Goal: Check status: Check status

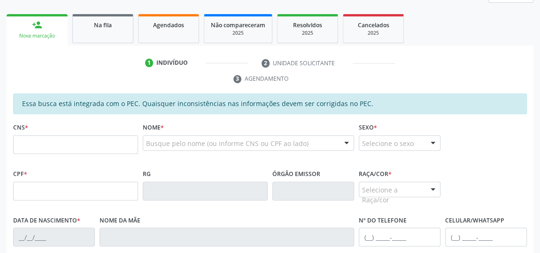
scroll to position [140, 0]
click at [167, 36] on link "Agendados" at bounding box center [168, 28] width 61 height 29
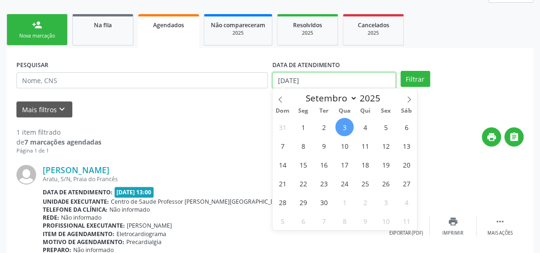
click at [346, 76] on input "[DATE]" at bounding box center [335, 80] width 124 height 16
click at [283, 96] on icon at bounding box center [280, 99] width 7 height 7
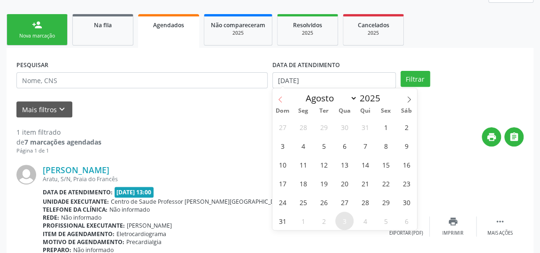
click at [282, 97] on icon at bounding box center [280, 99] width 7 height 7
select select "6"
click at [319, 122] on span "1" at bounding box center [324, 127] width 18 height 18
type input "[DATE]"
click at [403, 99] on span at bounding box center [409, 96] width 16 height 16
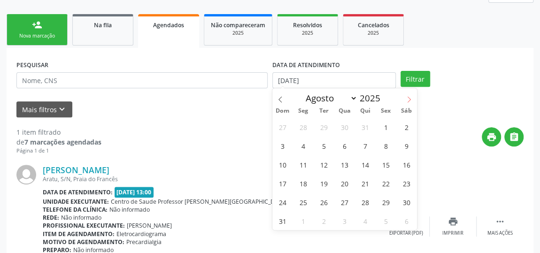
click at [403, 99] on span at bounding box center [409, 96] width 16 height 16
select select "8"
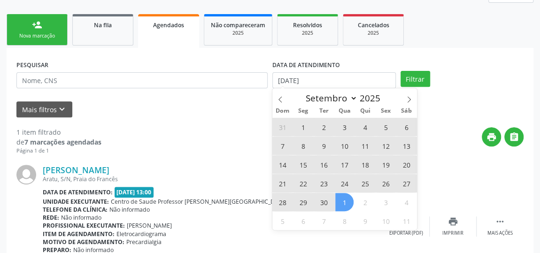
drag, startPoint x: 337, startPoint y: 201, endPoint x: 324, endPoint y: 202, distance: 12.7
click at [329, 202] on div "31 1 2 3 4 5 6 7 8 9 10 11 12 13 14 15 16 17 18 19 20 21 22 23 24 25 26 27 28 2…" at bounding box center [345, 173] width 145 height 113
click at [322, 202] on span "30" at bounding box center [324, 202] width 18 height 18
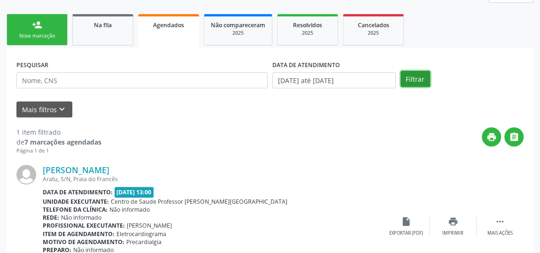
click at [426, 81] on button "Filtrar" at bounding box center [416, 79] width 30 height 16
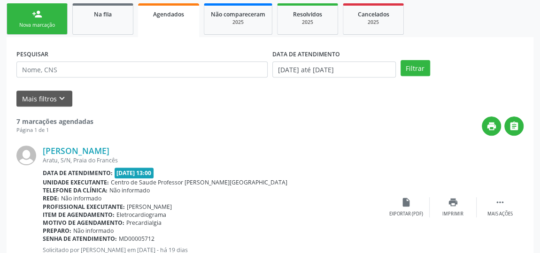
scroll to position [69, 0]
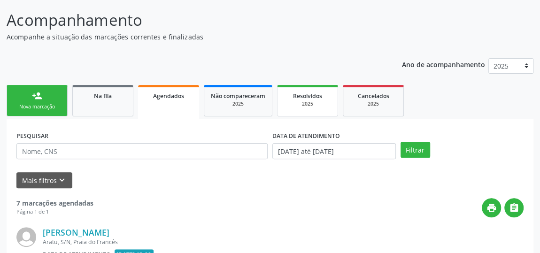
click at [302, 109] on link "Resolvidos 2025" at bounding box center [307, 100] width 61 height 31
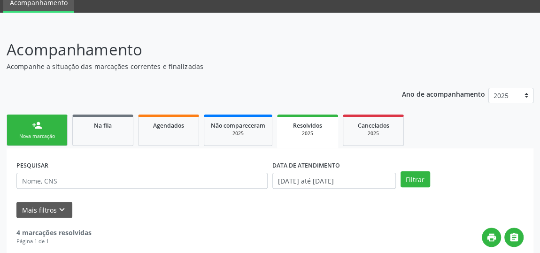
scroll to position [33, 0]
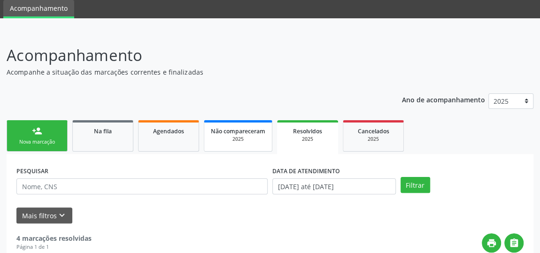
click at [231, 134] on span "Não compareceram" at bounding box center [238, 131] width 55 height 8
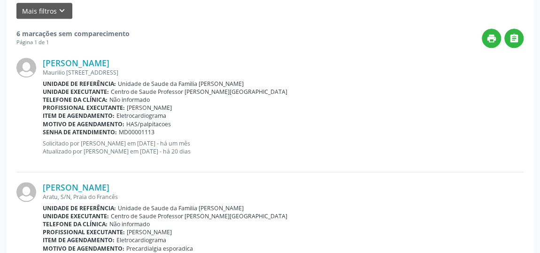
scroll to position [195, 0]
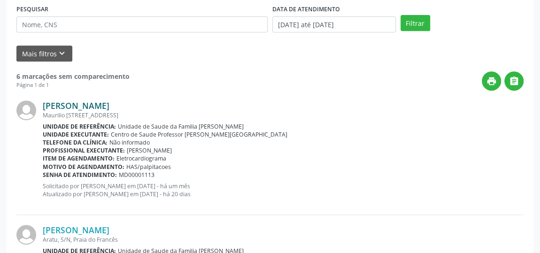
click at [109, 107] on link "[PERSON_NAME]" at bounding box center [76, 106] width 67 height 10
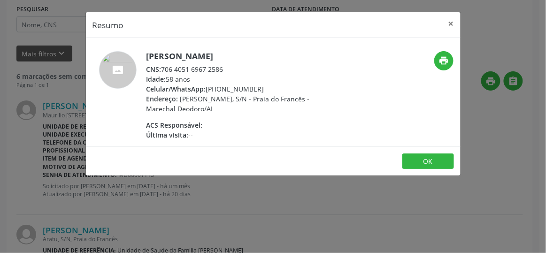
click at [207, 71] on div "CNS: 706 4051 6967 2586" at bounding box center [238, 69] width 183 height 10
click at [211, 69] on div "CNS: 706 4051 6967 2586" at bounding box center [238, 69] width 183 height 10
drag, startPoint x: 225, startPoint y: 69, endPoint x: 164, endPoint y: 69, distance: 60.1
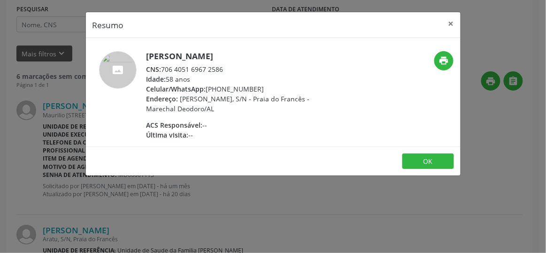
click at [164, 69] on div "CNS: 706 4051 6967 2586" at bounding box center [238, 69] width 183 height 10
copy div "706 4051 6967 2586"
click at [452, 23] on button "×" at bounding box center [451, 23] width 19 height 23
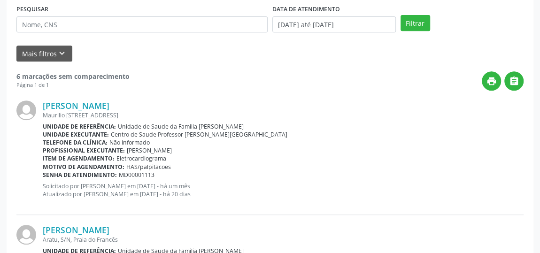
drag, startPoint x: 402, startPoint y: 104, endPoint x: 409, endPoint y: 153, distance: 49.4
click at [409, 153] on div "[PERSON_NAME] [PERSON_NAME][STREET_ADDRESS] Unidade de referência: Unidade de S…" at bounding box center [283, 153] width 481 height 104
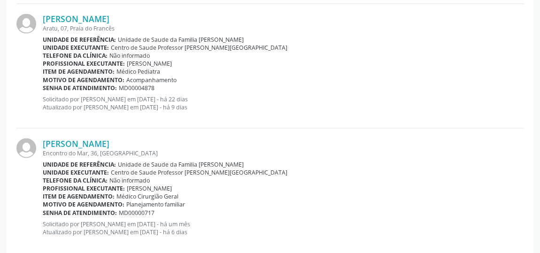
scroll to position [794, 0]
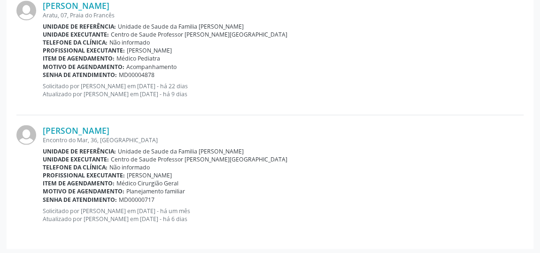
drag, startPoint x: 234, startPoint y: 75, endPoint x: 337, endPoint y: 163, distance: 136.0
click at [356, 136] on div "Encontro do Mar, 36, [GEOGRAPHIC_DATA]" at bounding box center [283, 140] width 481 height 8
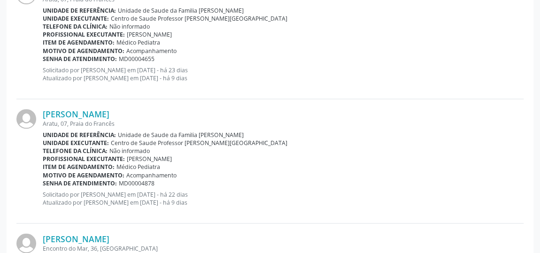
drag, startPoint x: 355, startPoint y: 146, endPoint x: 349, endPoint y: 189, distance: 43.1
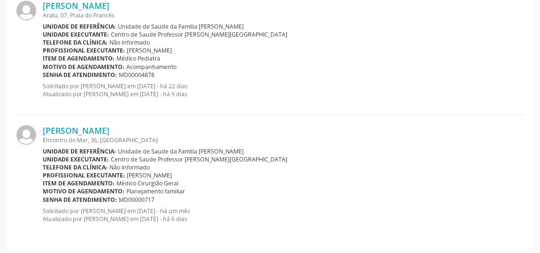
click at [352, 184] on div "Item de agendamento: Médico Cirurgião Geral" at bounding box center [283, 183] width 481 height 8
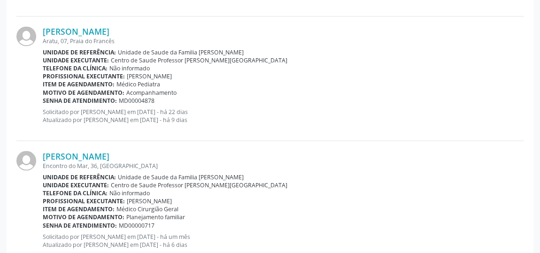
click at [234, 16] on div "[PERSON_NAME] Aratu, 07, [GEOGRAPHIC_DATA] Unidade de referência: Unidade de Sa…" at bounding box center [269, 78] width 507 height 125
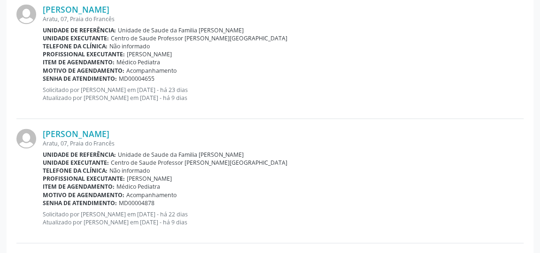
click at [218, 29] on div "[PERSON_NAME] Aratu, 07, [GEOGRAPHIC_DATA] Unidade de referência: Unidade de Sa…" at bounding box center [283, 56] width 481 height 104
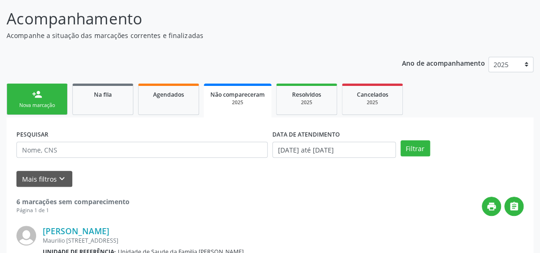
scroll to position [110, 0]
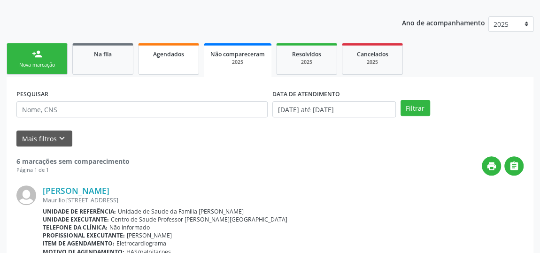
click at [179, 62] on link "Agendados" at bounding box center [168, 58] width 61 height 31
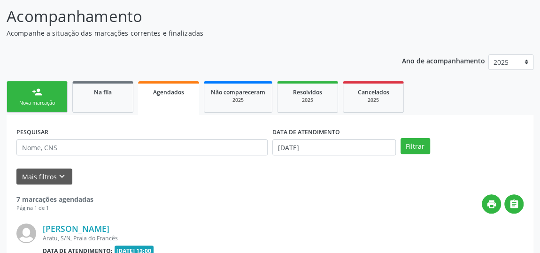
scroll to position [68, 0]
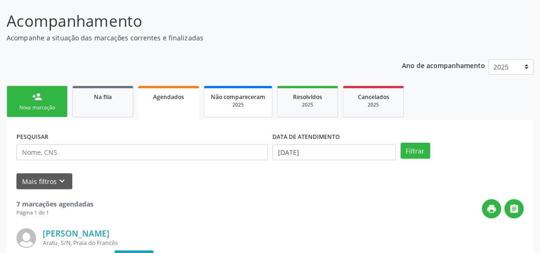
click at [242, 103] on div "2025" at bounding box center [238, 104] width 55 height 7
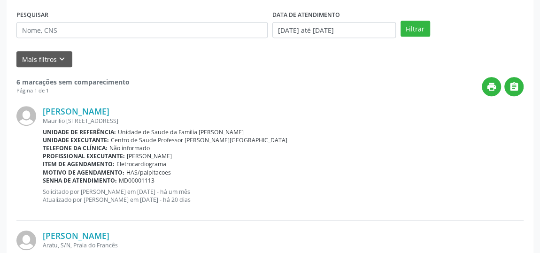
scroll to position [281, 0]
